Goal: Find specific page/section: Find specific page/section

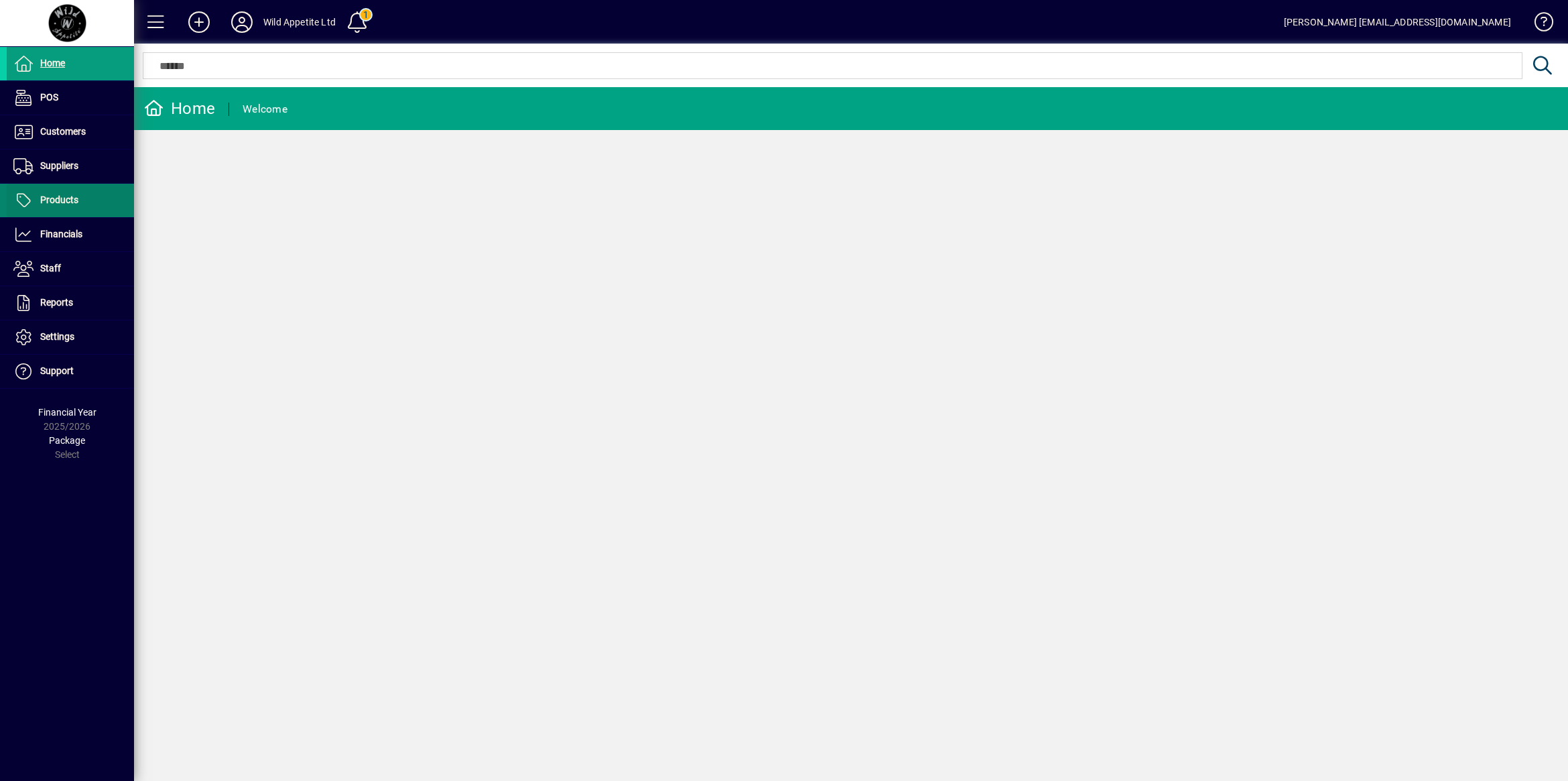
click at [75, 192] on span at bounding box center [70, 200] width 127 height 32
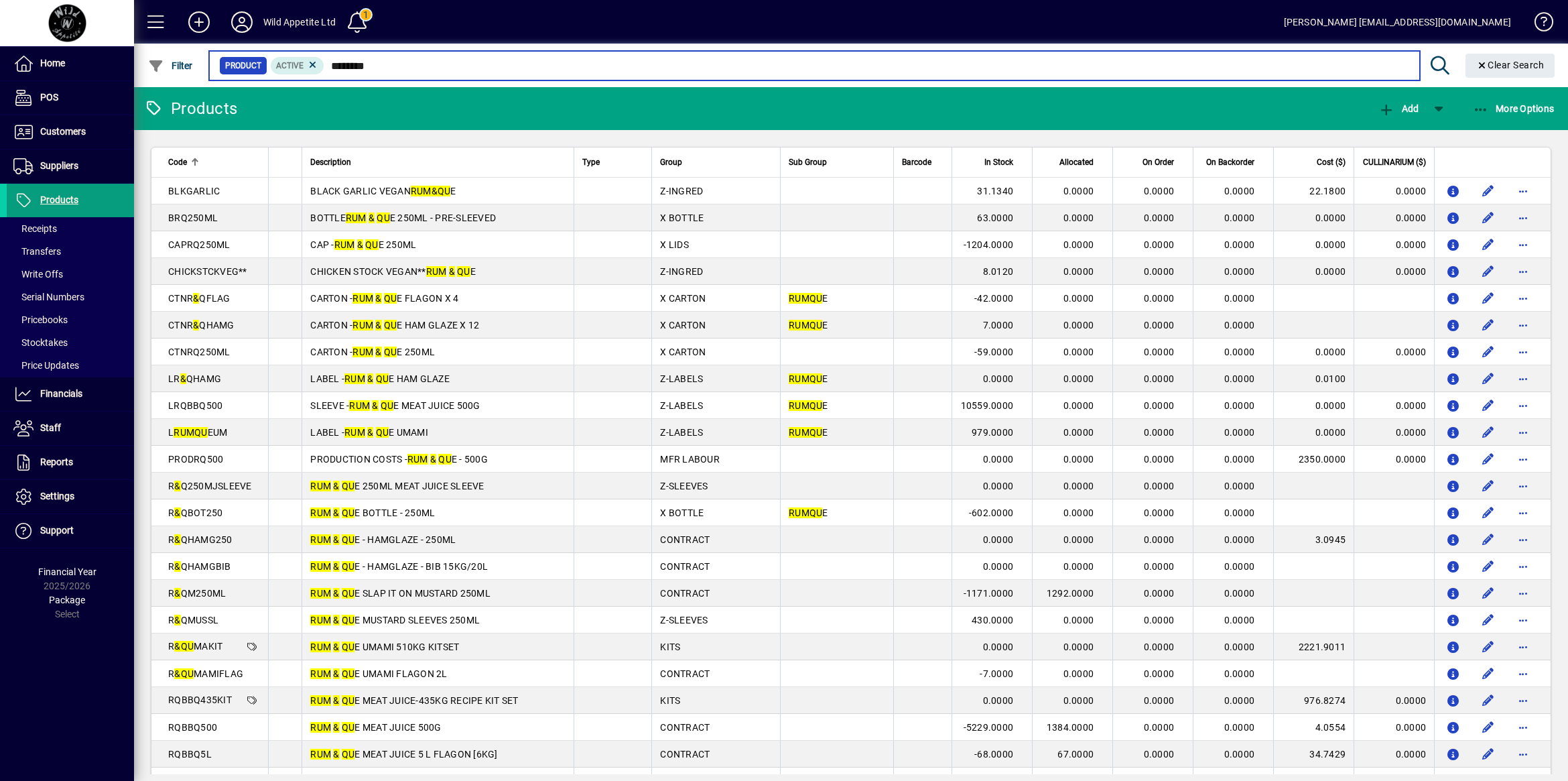
type input "********"
